Goal: Information Seeking & Learning: Learn about a topic

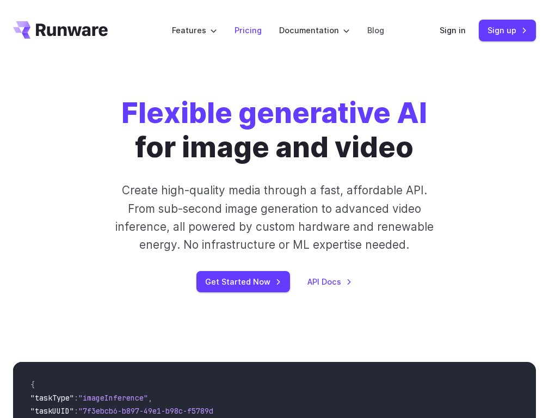
click at [249, 30] on link "Pricing" at bounding box center [247, 30] width 27 height 13
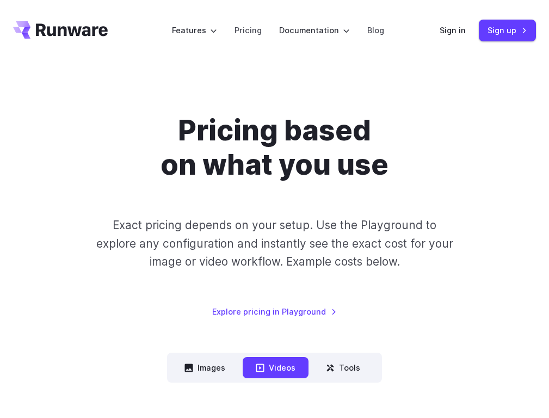
click at [206, 368] on button "Images" at bounding box center [204, 367] width 67 height 21
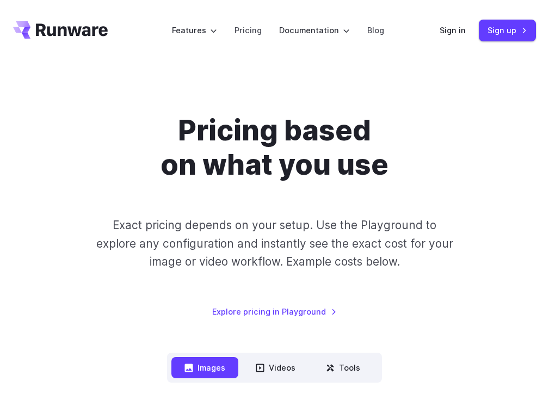
click at [342, 368] on button "Tools" at bounding box center [343, 367] width 60 height 21
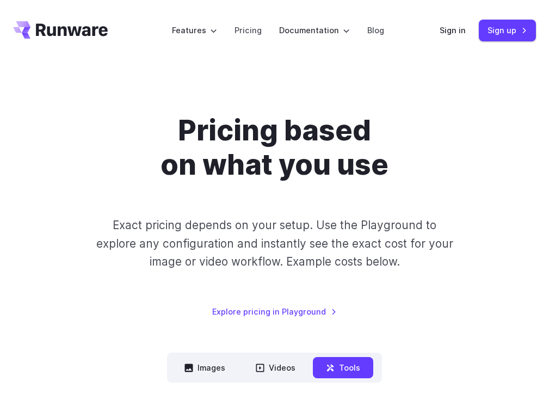
scroll to position [922, 0]
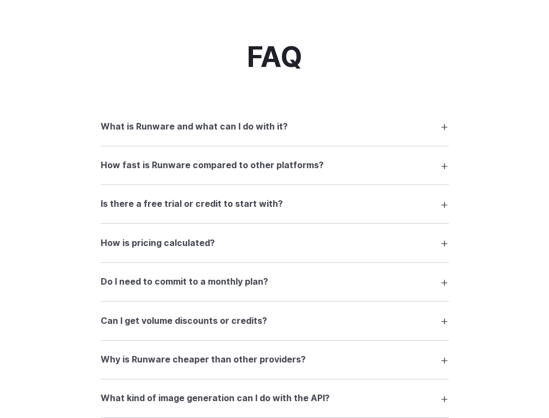
click at [274, 244] on summary "How is pricing calculated?" at bounding box center [275, 242] width 348 height 21
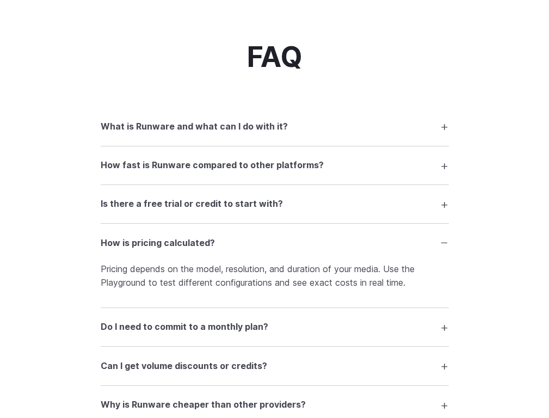
click at [274, 204] on summary "Is there a free trial or credit to start with?" at bounding box center [275, 204] width 348 height 21
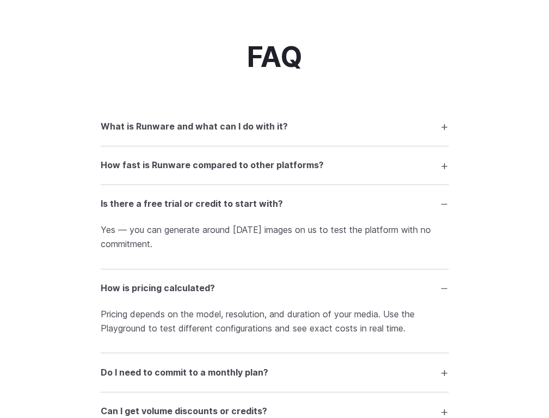
scroll to position [927, 0]
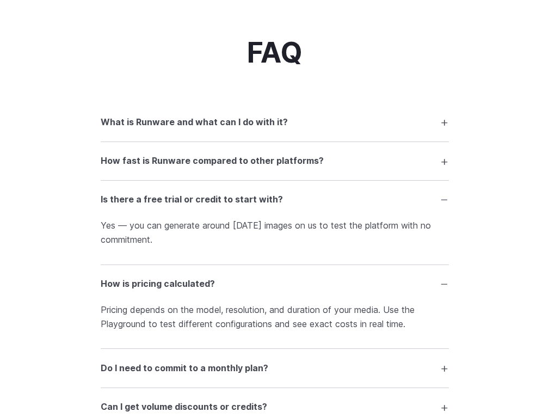
click at [274, 407] on summary "Can I get volume discounts or credits?" at bounding box center [275, 406] width 348 height 21
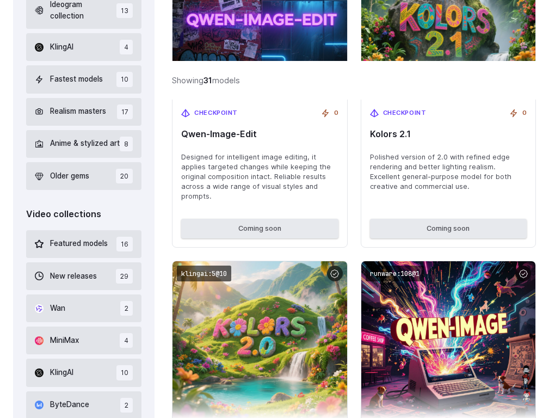
click at [84, 244] on span "Featured models" at bounding box center [79, 244] width 58 height 12
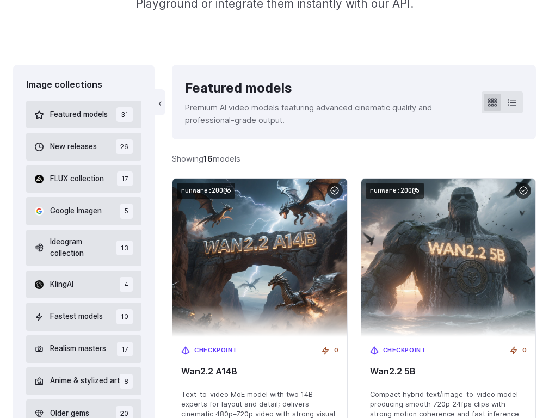
scroll to position [254, 0]
